Goal: Complete application form

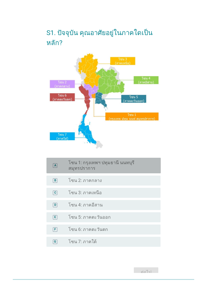
click at [138, 165] on label "โซน 1: กรุงเทพฯ ปทุมธานี นนทบุรี สมุทรปราการ" at bounding box center [109, 165] width 83 height 11
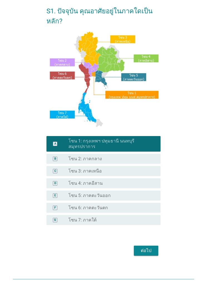
scroll to position [28, 0]
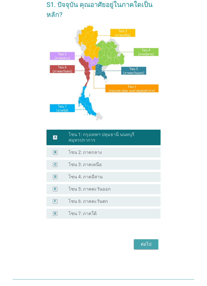
click at [145, 241] on div "ต่อไป" at bounding box center [146, 244] width 16 height 7
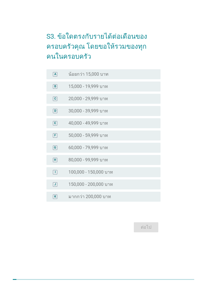
scroll to position [0, 0]
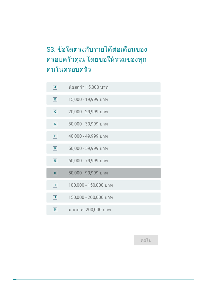
click at [131, 172] on div "radio_button_unchecked 80,000 - 99,999 บาท" at bounding box center [109, 173] width 83 height 6
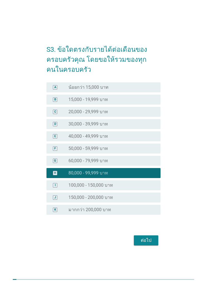
click at [146, 236] on button "ต่อไป" at bounding box center [146, 240] width 24 height 10
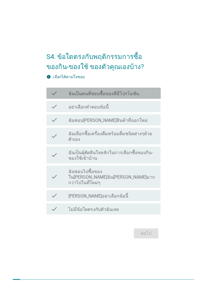
click at [139, 93] on div "check_box_outline_blank ฉันเป็นคนที่ชอบซื้อของที่มีโปรโมชั่น" at bounding box center [112, 93] width 88 height 7
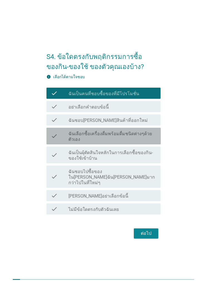
click at [139, 133] on label "ฉันเลือกซื้อเครื่องดื่มพร้อมดื่มชนิดต่างๆด้วยตัวเอง" at bounding box center [112, 136] width 88 height 11
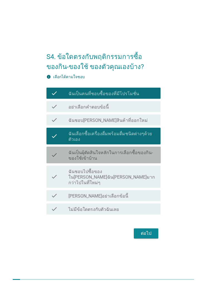
click at [135, 153] on label "ฉันเป็นผุ้ตัดสินใจหลักในการเลือกซื้อของกิน-ของใช้เข้าบ้าน" at bounding box center [112, 155] width 88 height 11
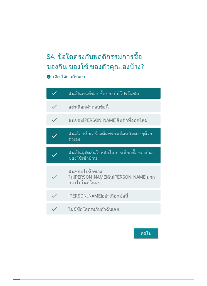
click at [146, 226] on div "ต่อไป" at bounding box center [103, 232] width 114 height 13
click at [147, 228] on button "ต่อไป" at bounding box center [146, 233] width 24 height 10
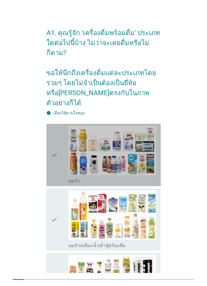
click at [53, 139] on icon "check" at bounding box center [54, 155] width 7 height 58
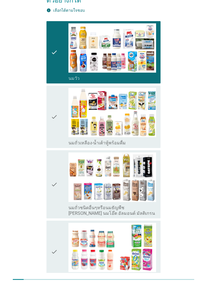
scroll to position [103, 0]
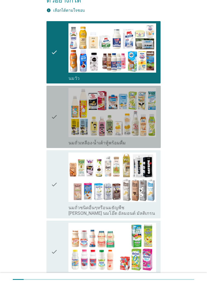
click at [52, 106] on icon "check" at bounding box center [54, 117] width 7 height 58
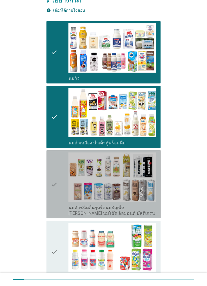
click at [59, 167] on div "check" at bounding box center [60, 183] width 18 height 63
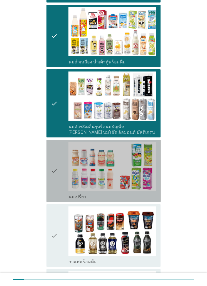
scroll to position [183, 0]
click at [58, 151] on div "check" at bounding box center [60, 171] width 18 height 58
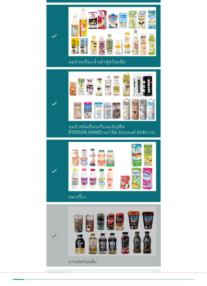
click at [61, 208] on div "check" at bounding box center [60, 235] width 18 height 58
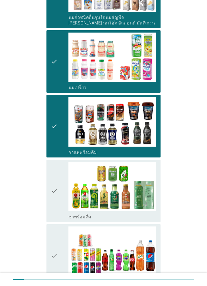
scroll to position [300, 0]
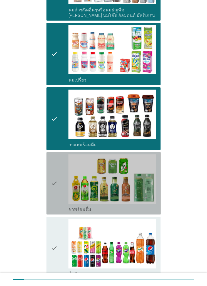
click at [56, 169] on icon "check" at bounding box center [54, 183] width 7 height 58
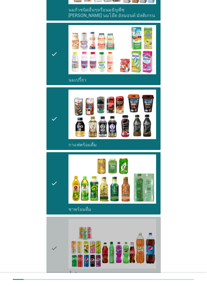
click at [55, 222] on icon "check" at bounding box center [54, 248] width 7 height 58
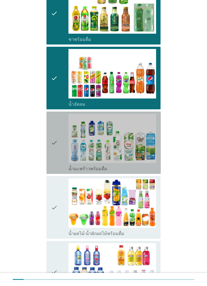
scroll to position [470, 0]
click at [47, 130] on div "check check_box_outline_blank น้ำมะพร้าวพร้อมดื่ม" at bounding box center [103, 142] width 114 height 62
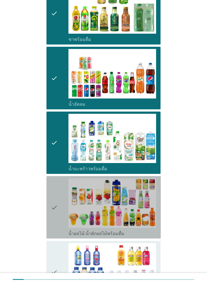
click at [54, 196] on icon "check" at bounding box center [54, 207] width 7 height 58
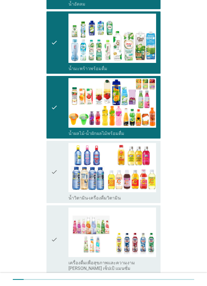
scroll to position [570, 0]
click at [56, 162] on icon "check" at bounding box center [54, 172] width 7 height 58
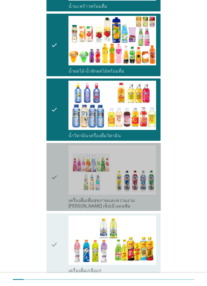
click at [54, 160] on icon "check" at bounding box center [54, 176] width 7 height 63
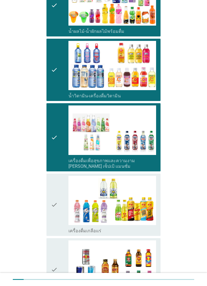
scroll to position [672, 0]
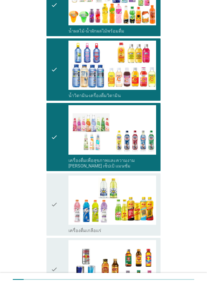
click at [51, 191] on icon "check" at bounding box center [54, 204] width 7 height 58
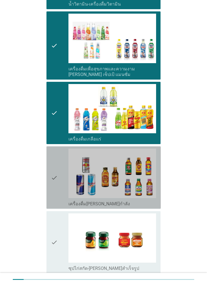
click at [49, 177] on div "check check_box_outline_blank เครื่องดื่ม[PERSON_NAME]กำลัง" at bounding box center [103, 177] width 114 height 62
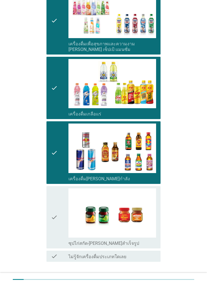
click at [53, 198] on icon "check" at bounding box center [54, 217] width 7 height 58
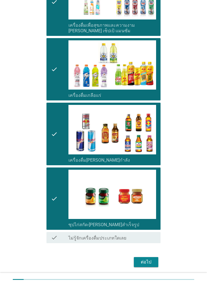
scroll to position [813, 0]
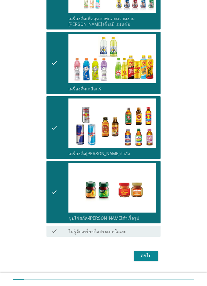
click at [146, 252] on div "ต่อไป" at bounding box center [146, 255] width 16 height 7
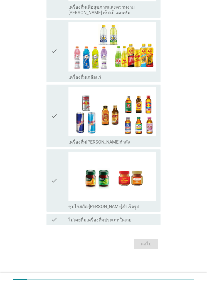
scroll to position [0, 0]
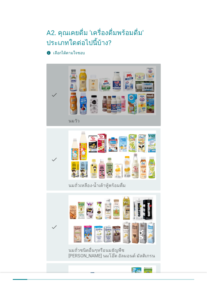
click at [61, 101] on div "check" at bounding box center [60, 95] width 18 height 58
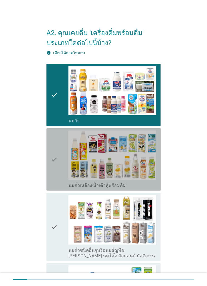
click at [59, 169] on div "check" at bounding box center [60, 159] width 18 height 58
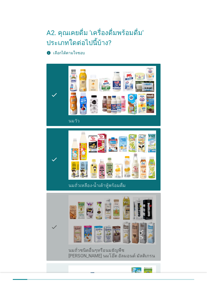
click at [61, 225] on div "check" at bounding box center [60, 226] width 18 height 63
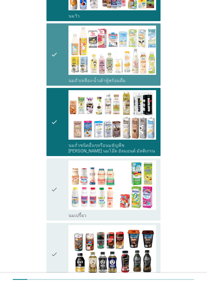
scroll to position [105, 0]
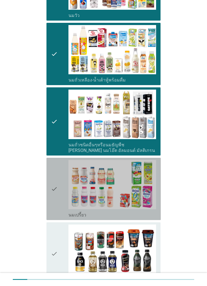
click at [53, 184] on icon "check" at bounding box center [54, 189] width 7 height 58
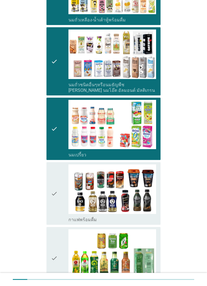
scroll to position [166, 0]
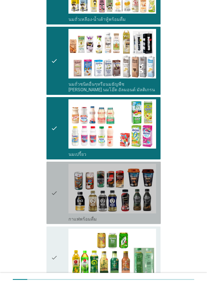
click at [53, 186] on icon "check" at bounding box center [54, 193] width 7 height 58
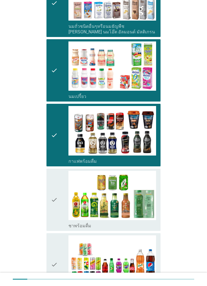
scroll to position [224, 0]
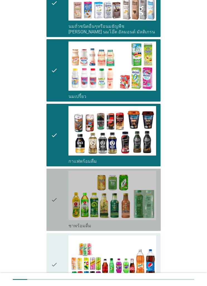
click at [52, 192] on icon "check" at bounding box center [54, 200] width 7 height 58
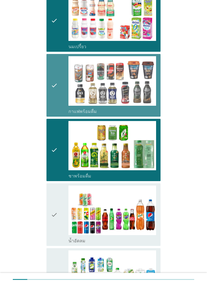
scroll to position [274, 0]
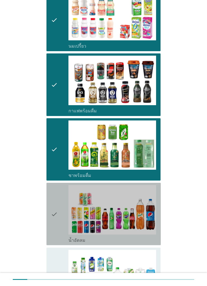
click at [55, 202] on icon "check" at bounding box center [54, 214] width 7 height 58
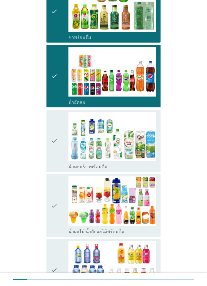
scroll to position [412, 0]
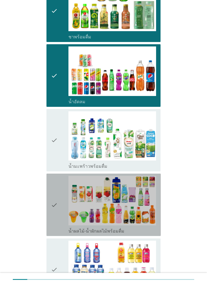
click at [53, 191] on icon "check" at bounding box center [54, 205] width 7 height 58
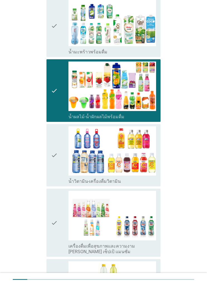
scroll to position [527, 0]
click at [49, 171] on div "check check_box_outline_blank น้ำวิตามิน-เครื่องดื่มวิตามิน" at bounding box center [103, 155] width 114 height 62
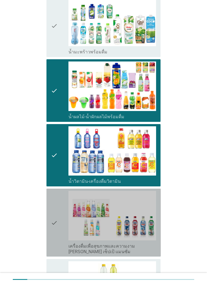
click at [54, 207] on icon "check" at bounding box center [54, 222] width 7 height 63
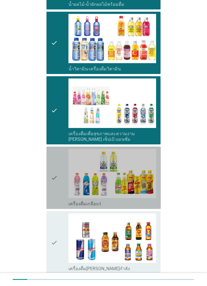
click at [50, 177] on div "check check_box_outline_blank เครื่องดื่มเกลือแร่" at bounding box center [103, 177] width 114 height 62
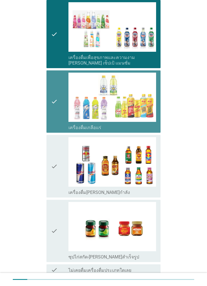
scroll to position [717, 0]
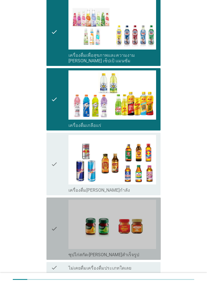
click at [52, 211] on icon "check" at bounding box center [54, 229] width 7 height 58
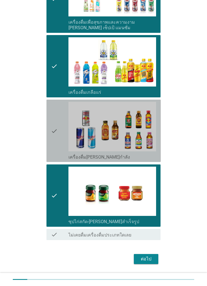
scroll to position [763, 0]
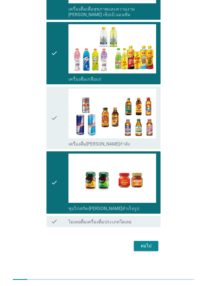
click at [145, 241] on button "ต่อไป" at bounding box center [146, 246] width 24 height 10
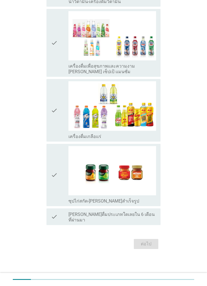
scroll to position [0, 0]
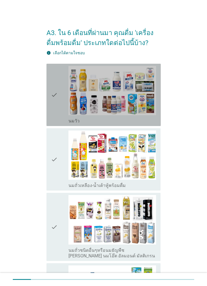
click at [57, 111] on icon "check" at bounding box center [54, 95] width 7 height 58
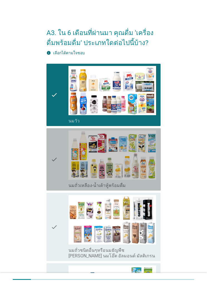
click at [60, 170] on div "check" at bounding box center [60, 159] width 18 height 58
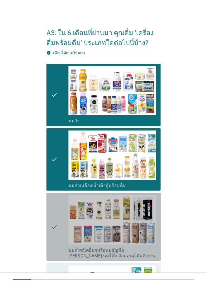
click at [61, 228] on div "check" at bounding box center [60, 226] width 18 height 63
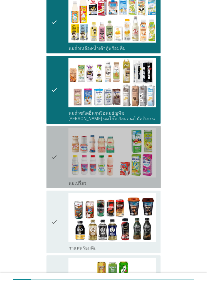
scroll to position [137, 0]
click at [56, 168] on icon "check" at bounding box center [54, 157] width 7 height 58
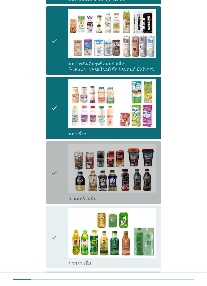
scroll to position [188, 0]
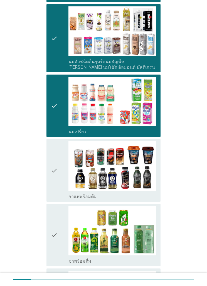
click at [59, 183] on div "check" at bounding box center [60, 170] width 18 height 58
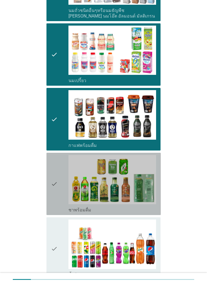
click at [59, 196] on div "check" at bounding box center [60, 184] width 18 height 58
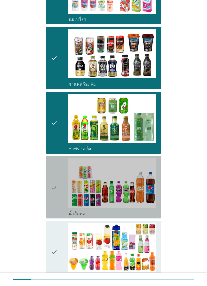
scroll to position [305, 0]
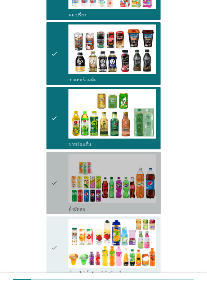
click at [60, 195] on div "check" at bounding box center [60, 183] width 18 height 58
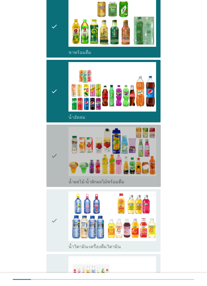
scroll to position [403, 0]
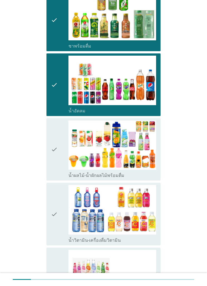
click at [64, 213] on div "check" at bounding box center [60, 214] width 18 height 58
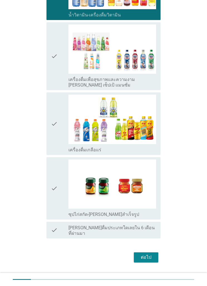
scroll to position [634, 0]
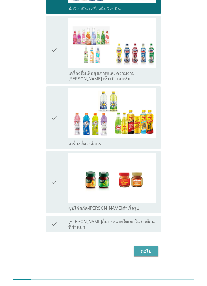
click at [148, 248] on div "ต่อไป" at bounding box center [146, 251] width 16 height 7
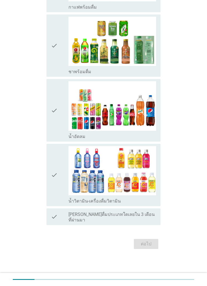
scroll to position [0, 0]
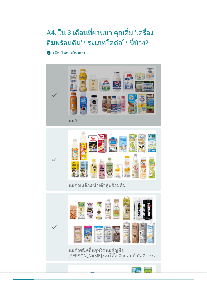
click at [58, 112] on div "check" at bounding box center [60, 95] width 18 height 58
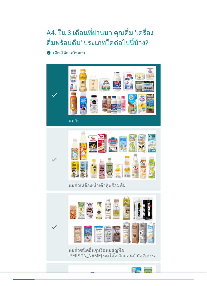
click at [55, 171] on icon "check" at bounding box center [54, 159] width 7 height 58
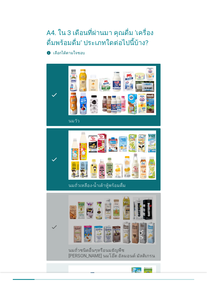
click at [53, 220] on icon "check" at bounding box center [54, 226] width 7 height 63
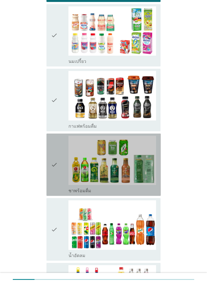
scroll to position [259, 0]
click at [59, 173] on div "check" at bounding box center [60, 165] width 18 height 58
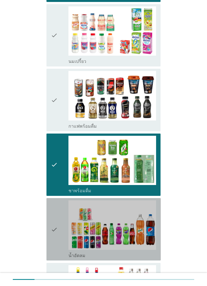
click at [60, 221] on div "check" at bounding box center [60, 229] width 18 height 58
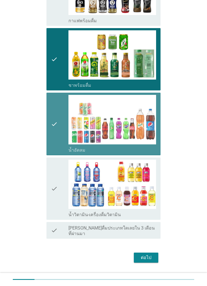
scroll to position [364, 0]
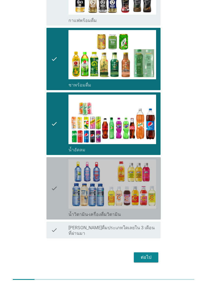
click at [62, 183] on div "check" at bounding box center [60, 188] width 18 height 58
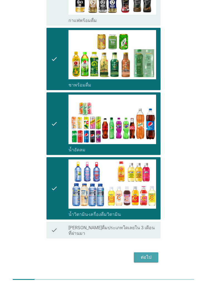
click at [147, 254] on div "ต่อไป" at bounding box center [146, 257] width 16 height 7
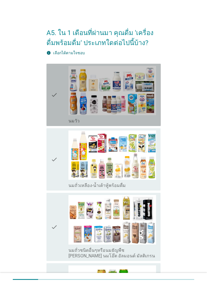
click at [142, 110] on img at bounding box center [112, 90] width 88 height 49
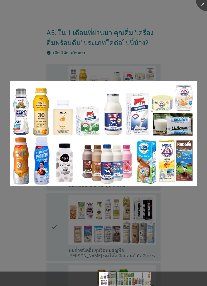
click at [201, 76] on div at bounding box center [103, 143] width 207 height 286
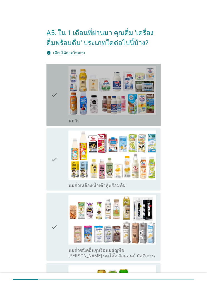
click at [54, 116] on icon "check" at bounding box center [54, 95] width 7 height 58
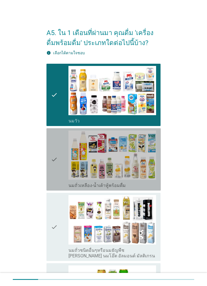
click at [58, 173] on div "check" at bounding box center [60, 159] width 18 height 58
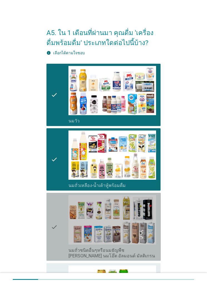
click at [59, 233] on div "check" at bounding box center [60, 226] width 18 height 63
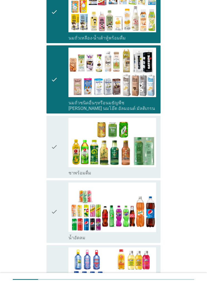
click at [60, 148] on div "check" at bounding box center [60, 147] width 18 height 58
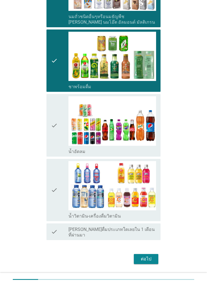
scroll to position [242, 0]
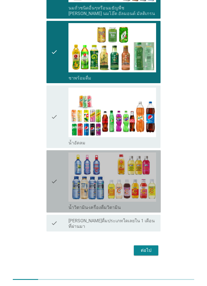
click at [59, 164] on div "check" at bounding box center [60, 181] width 18 height 58
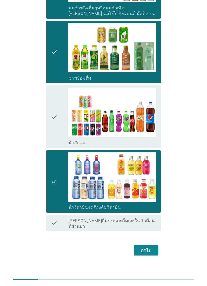
click at [145, 247] on div "ต่อไป" at bounding box center [146, 250] width 16 height 7
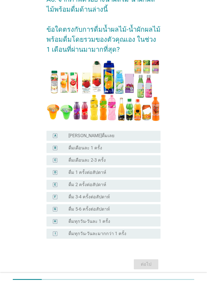
scroll to position [33, 0]
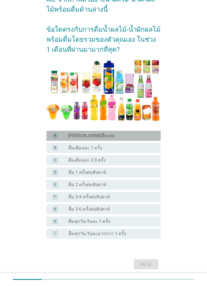
click at [152, 134] on div "radio_button_unchecked [PERSON_NAME]ดื่มเลย" at bounding box center [112, 136] width 88 height 6
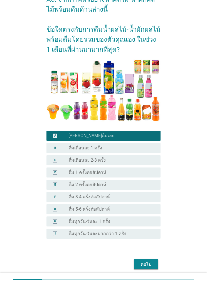
click at [150, 265] on div "ต่อไป" at bounding box center [146, 264] width 16 height 7
